Goal: Complete application form

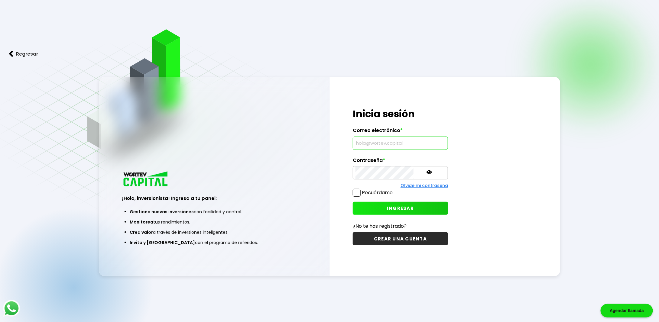
click at [386, 147] on input "text" at bounding box center [401, 143] width 90 height 13
type input "[EMAIL_ADDRESS][PERSON_NAME][DOMAIN_NAME]"
click at [358, 196] on span at bounding box center [357, 193] width 8 height 8
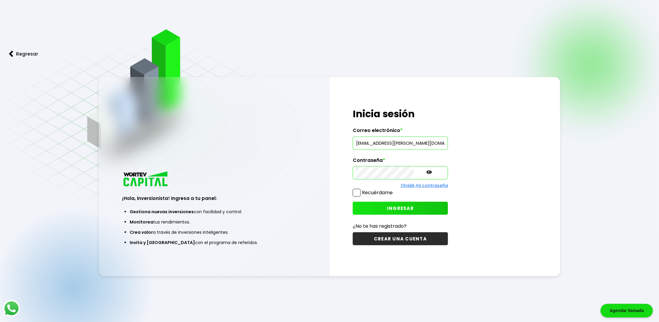
click at [394, 190] on input "Recuérdame" at bounding box center [394, 190] width 0 height 0
click at [387, 206] on span "INGRESAR" at bounding box center [400, 208] width 27 height 6
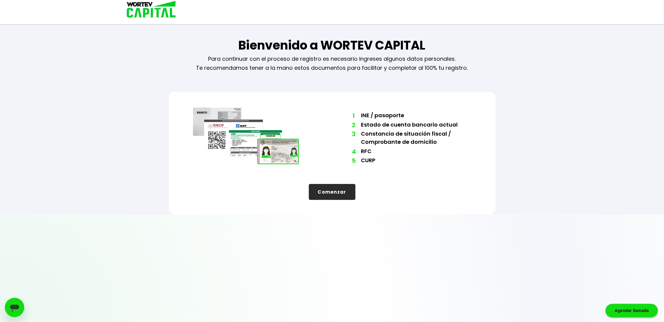
click at [328, 193] on button "Comenzar" at bounding box center [332, 192] width 47 height 16
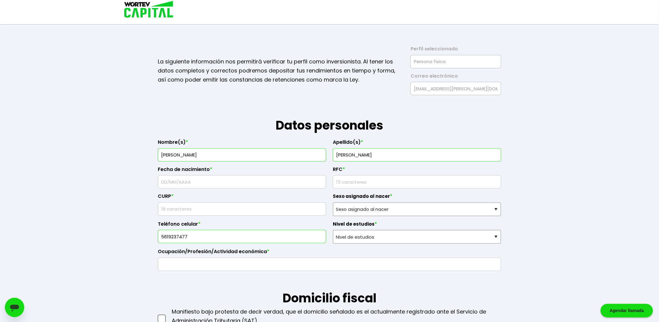
click at [212, 183] on input "text" at bounding box center [242, 182] width 163 height 13
type input "0"
type input "[DATE]"
click at [359, 181] on input "rfc" at bounding box center [417, 182] width 163 height 13
type input "RAHG870104FI5"
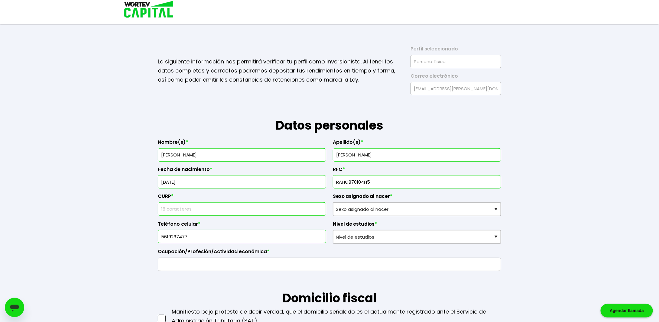
click at [257, 211] on input "text" at bounding box center [242, 209] width 163 height 13
click at [168, 209] on input "text" at bounding box center [242, 209] width 163 height 13
type input "RAHG870104HDFMRN06"
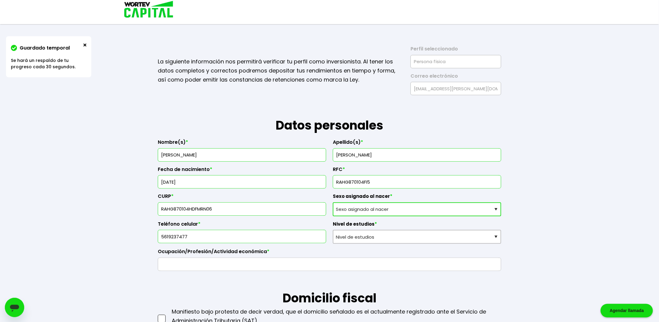
click at [368, 206] on select "Sexo asignado al nacer Hombre Mujer Prefiero no contestar" at bounding box center [417, 210] width 168 height 14
select select "Hombre"
click at [333, 203] on select "Sexo asignado al nacer Hombre Mujer Prefiero no contestar" at bounding box center [417, 210] width 168 height 14
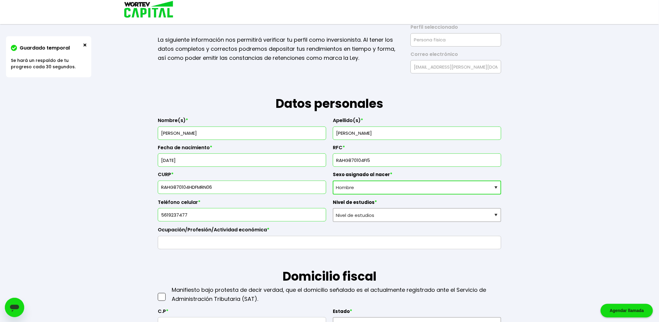
scroll to position [30, 0]
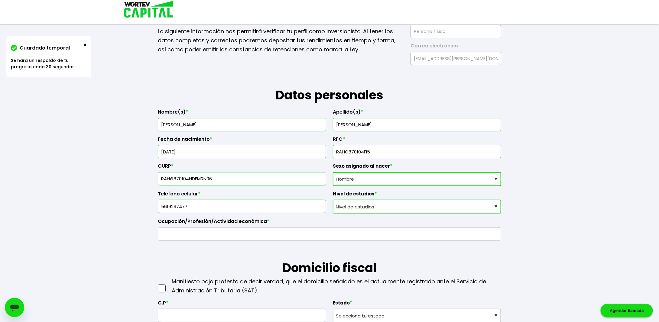
click at [382, 206] on select "Nivel de estudios Primaria Secundaria Bachillerato Licenciatura Posgrado" at bounding box center [417, 207] width 168 height 14
select select "Licenciatura"
click at [333, 200] on select "Nivel de estudios Primaria Secundaria Bachillerato Licenciatura Posgrado" at bounding box center [417, 207] width 168 height 14
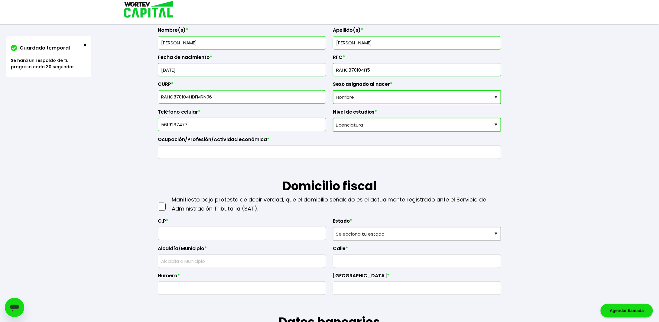
scroll to position [121, 0]
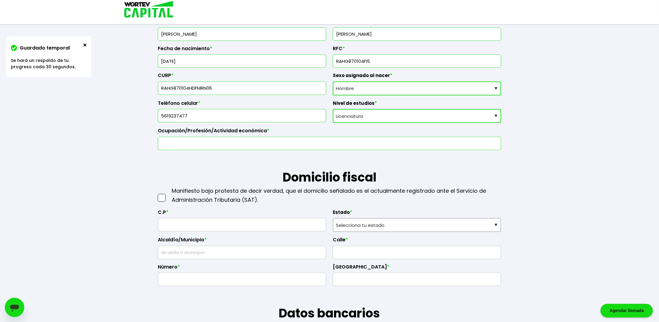
click at [195, 139] on input "text" at bounding box center [330, 143] width 338 height 13
type input "empleado"
click at [191, 198] on p "Manifiesto bajo protesta de decir verdad, que el domicilio señalado es el actua…" at bounding box center [337, 196] width 330 height 18
click at [165, 194] on span at bounding box center [162, 198] width 8 height 8
click at [168, 195] on input "checkbox" at bounding box center [168, 195] width 0 height 0
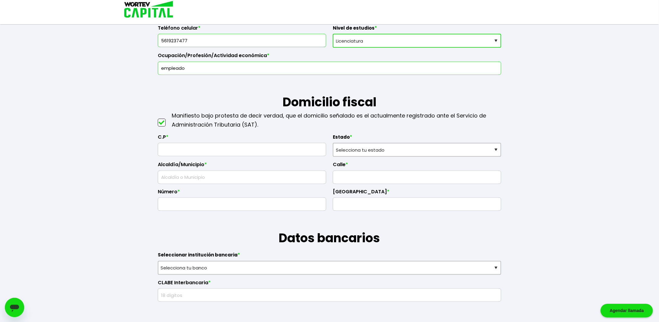
scroll to position [212, 0]
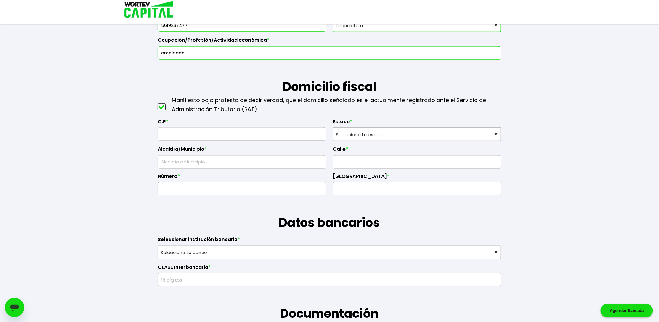
click at [192, 130] on input "text" at bounding box center [242, 134] width 163 height 13
type input "04450"
select select "DF"
type input "Coyoacán"
type input "El Centinela"
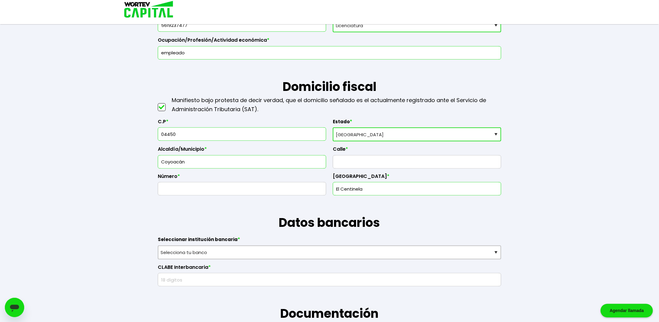
click at [358, 164] on input "text" at bounding box center [417, 162] width 163 height 13
type input "retorno 701"
click at [248, 189] on input "text" at bounding box center [242, 189] width 163 height 13
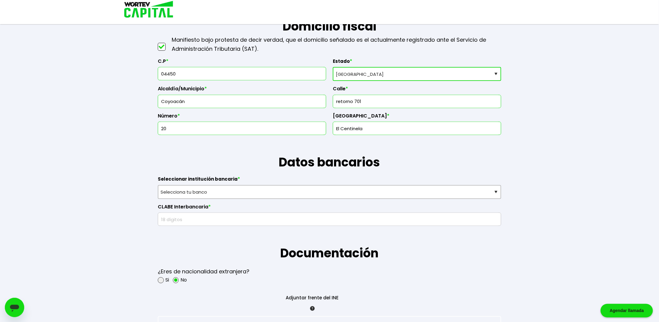
type input "20"
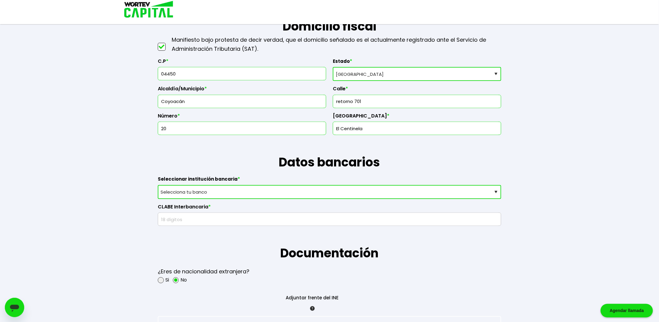
click at [193, 190] on select "Selecciona tu banco ABC Capital Actinver Afirme Albo ASP Banamex Banbajio Banco…" at bounding box center [329, 192] width 343 height 14
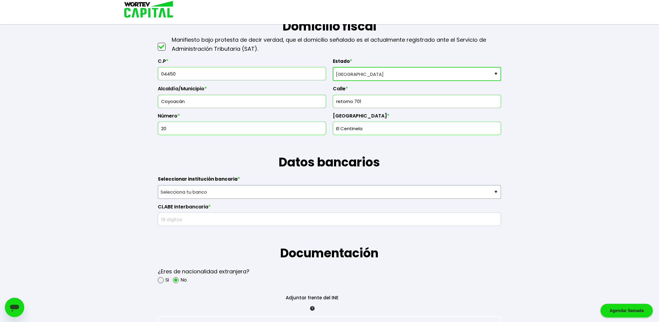
click at [105, 188] on div "Guardado temporal Se hará un respaldo de tu progreso cada 30 segundos. La sigui…" at bounding box center [329, 261] width 659 height 1067
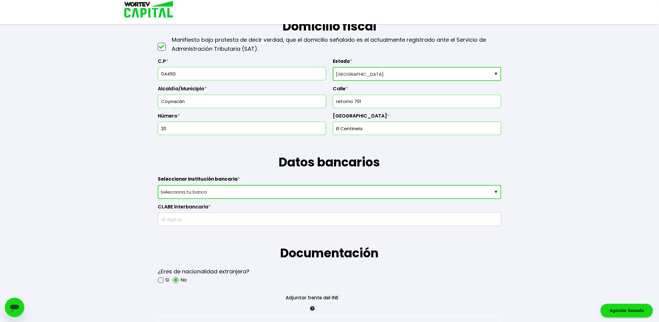
click at [207, 194] on select "Selecciona tu banco ABC Capital Actinver Afirme Albo ASP Banamex Banbajio Banco…" at bounding box center [329, 192] width 343 height 14
select select "BBVA Bancomer"
click at [158, 185] on select "Selecciona tu banco ABC Capital Actinver Afirme Albo ASP Banamex Banbajio Banco…" at bounding box center [329, 192] width 343 height 14
click at [226, 220] on input "text" at bounding box center [330, 219] width 338 height 13
type input "2770166561"
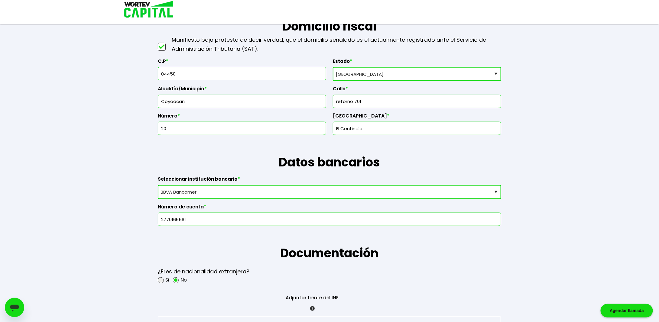
click at [238, 254] on h1 "Documentación" at bounding box center [329, 244] width 343 height 36
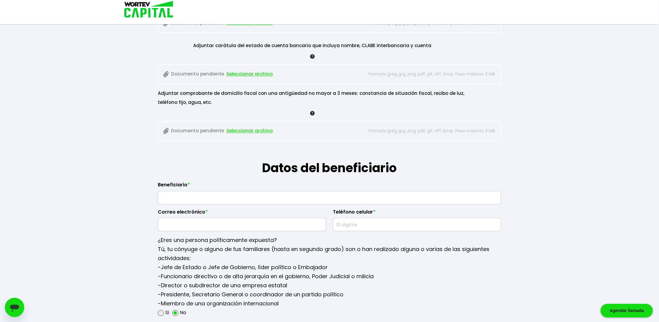
scroll to position [635, 0]
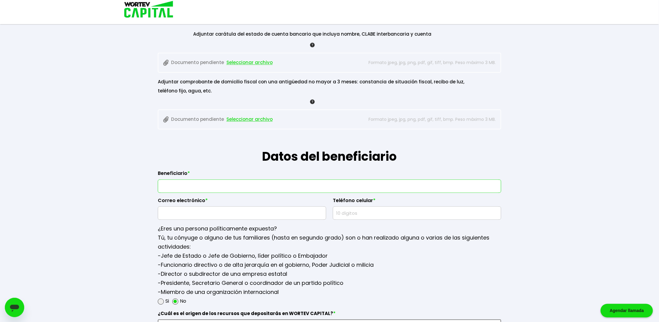
click at [207, 183] on input "text" at bounding box center [330, 186] width 338 height 13
click at [207, 184] on input "text" at bounding box center [330, 186] width 338 height 13
type input "[PERSON_NAME]"
type input "[EMAIL_ADDRESS][DOMAIN_NAME]"
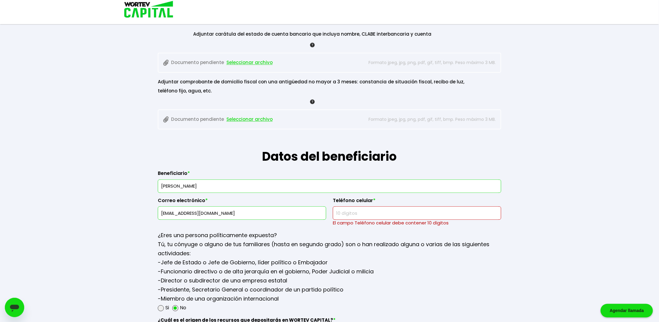
click at [357, 215] on input "text" at bounding box center [417, 213] width 163 height 13
paste input "55854864"
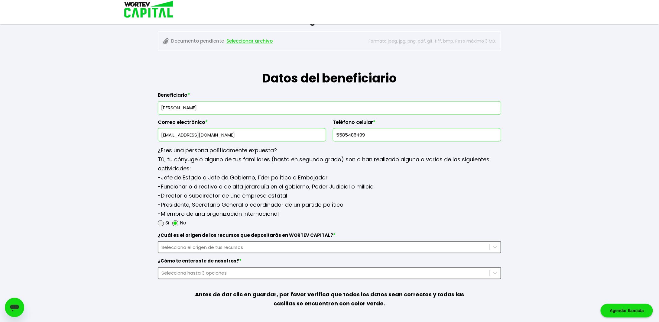
scroll to position [726, 0]
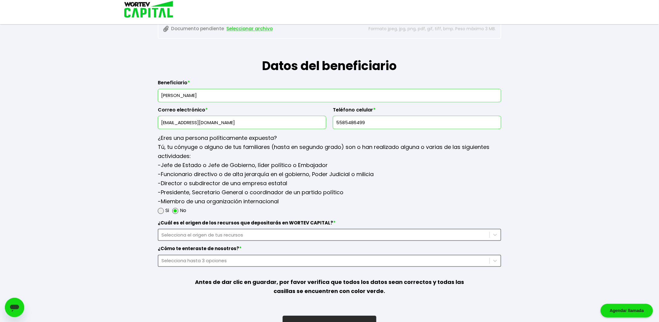
type input "5585486499"
click at [181, 233] on div "Selecciona el origen de tus recursos" at bounding box center [323, 235] width 325 height 7
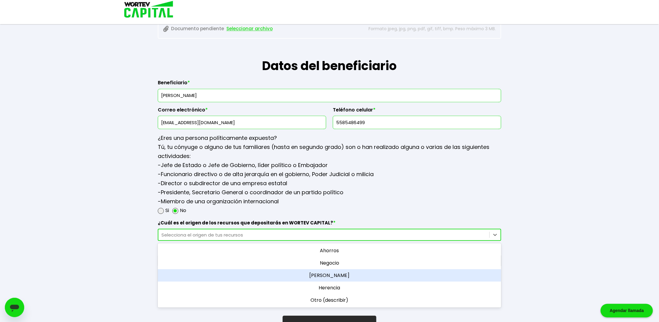
drag, startPoint x: 337, startPoint y: 247, endPoint x: 335, endPoint y: 270, distance: 23.3
click at [335, 270] on div "Ahorros [PERSON_NAME] Otro (describir)" at bounding box center [329, 275] width 343 height 64
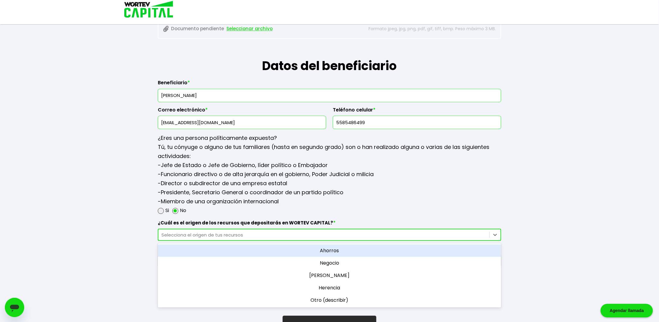
click at [332, 250] on div "Ahorros" at bounding box center [329, 251] width 343 height 12
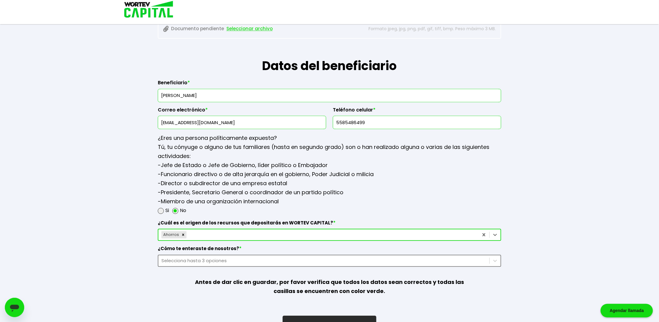
scroll to position [741, 0]
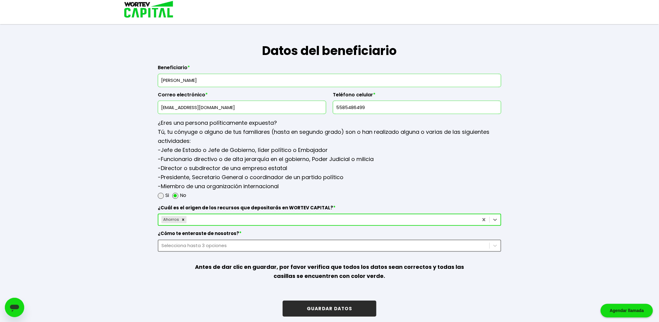
click at [187, 252] on div "Selecciona hasta 3 opciones" at bounding box center [329, 246] width 343 height 12
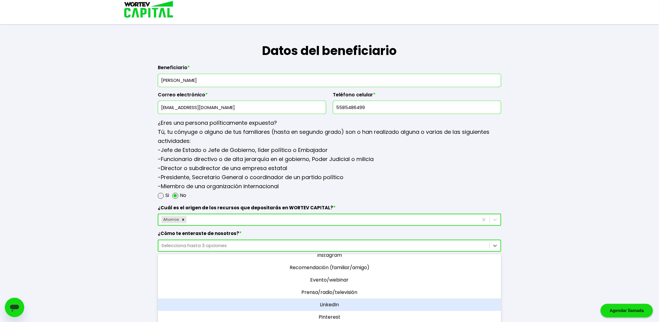
scroll to position [35, 0]
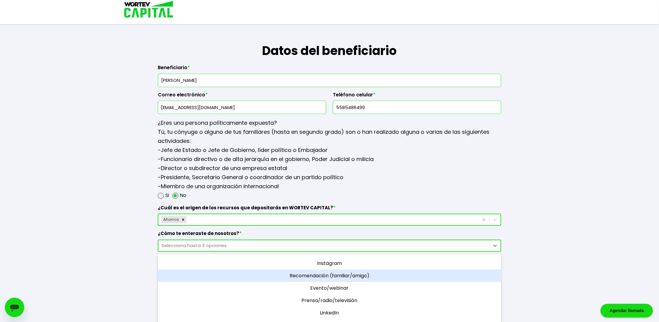
click at [362, 272] on div "Recomendación (familiar/amigo)" at bounding box center [329, 276] width 343 height 12
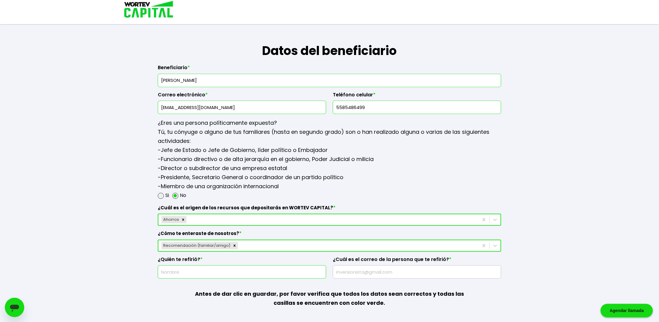
click at [259, 271] on input "text" at bounding box center [242, 272] width 163 height 13
type input "[PERSON_NAME]"
click at [363, 271] on input "text" at bounding box center [417, 272] width 163 height 13
paste input "[EMAIL_ADDRESS][DOMAIN_NAME]"
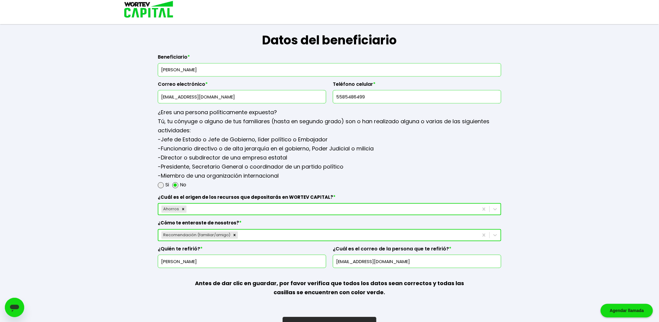
scroll to position [767, 0]
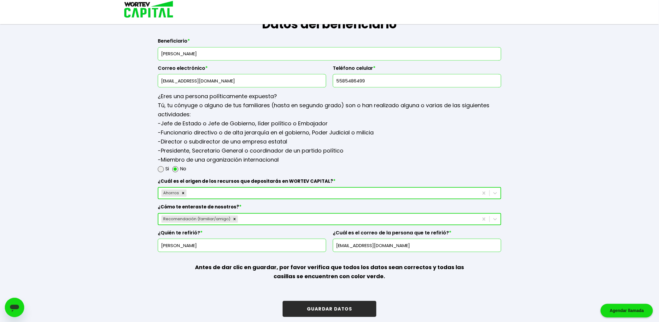
type input "[EMAIL_ADDRESS][DOMAIN_NAME]"
click at [313, 308] on button "GUARDAR DATOS" at bounding box center [330, 309] width 94 height 16
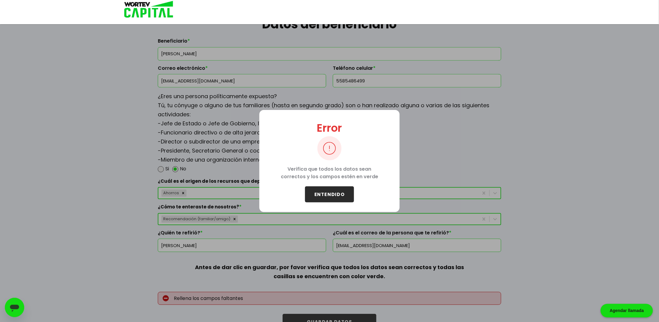
click at [340, 192] on button "ENTENDIDO" at bounding box center [329, 195] width 49 height 16
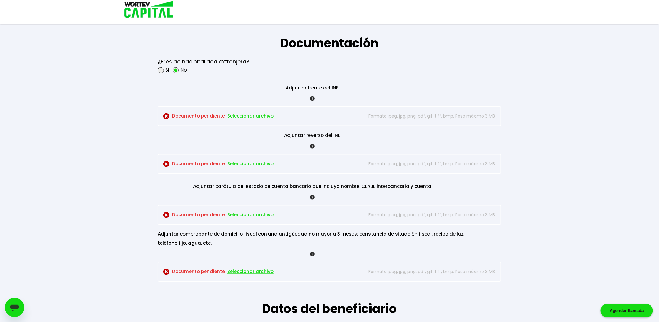
scroll to position [495, 0]
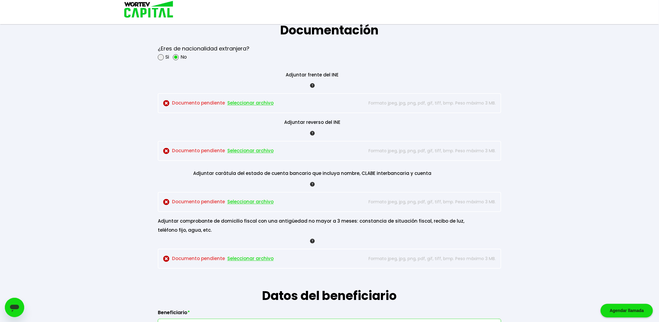
click at [241, 100] on span "Seleccionar archivo" at bounding box center [250, 103] width 46 height 9
click at [251, 149] on span "Seleccionar archivo" at bounding box center [250, 151] width 46 height 9
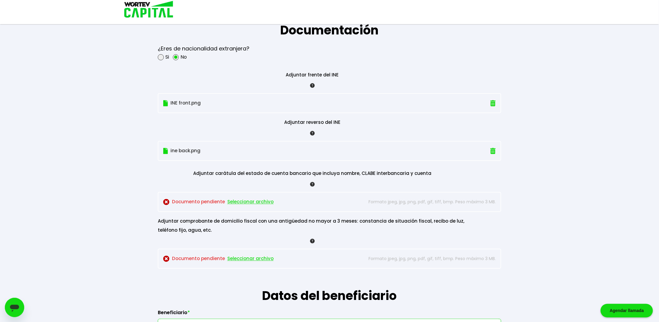
click at [248, 200] on span "Seleccionar archivo" at bounding box center [250, 202] width 46 height 9
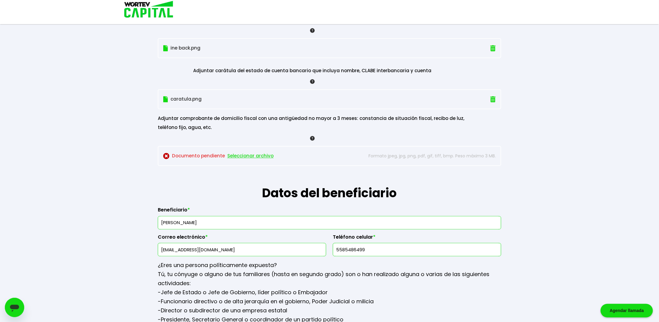
scroll to position [586, 0]
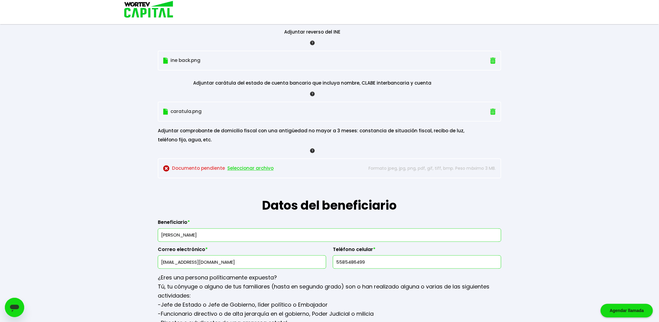
click at [264, 167] on span "Seleccionar archivo" at bounding box center [250, 168] width 46 height 9
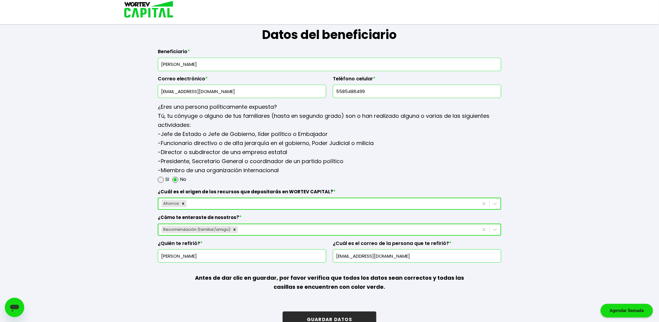
scroll to position [767, 0]
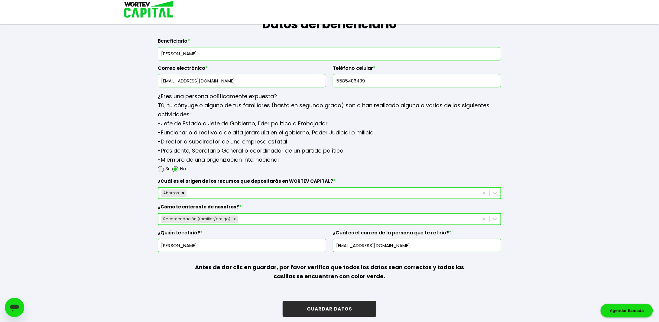
click at [344, 307] on button "GUARDAR DATOS" at bounding box center [330, 309] width 94 height 16
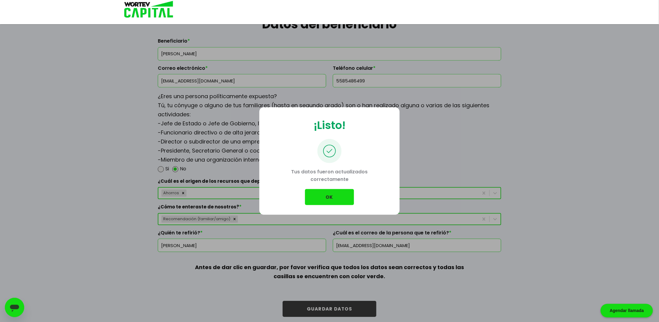
click at [320, 200] on button "OK" at bounding box center [329, 197] width 49 height 16
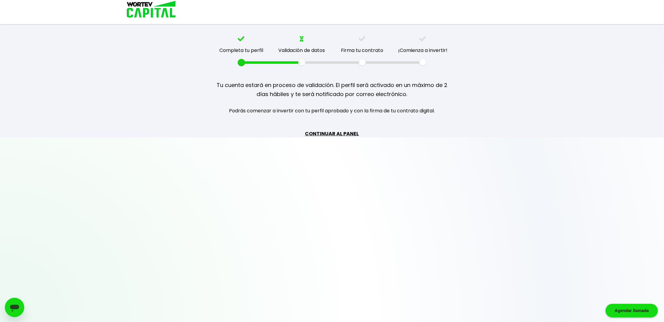
click at [333, 133] on link "CONTINUAR AL PANEL" at bounding box center [332, 134] width 54 height 8
